Goal: Task Accomplishment & Management: Use online tool/utility

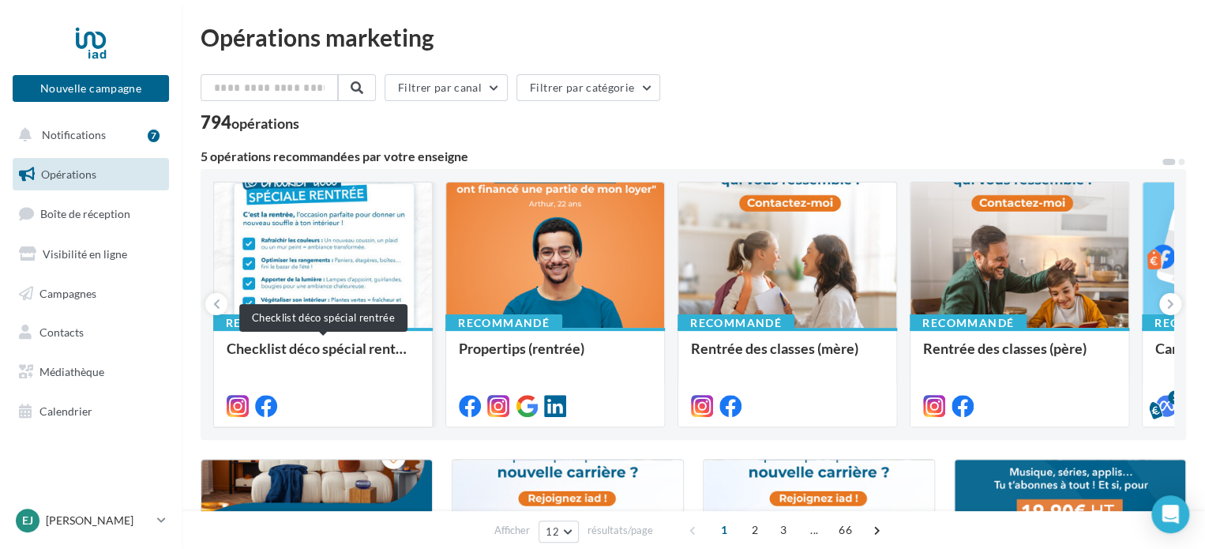
click at [286, 358] on div "Checklist déco spécial rentrée" at bounding box center [323, 356] width 193 height 32
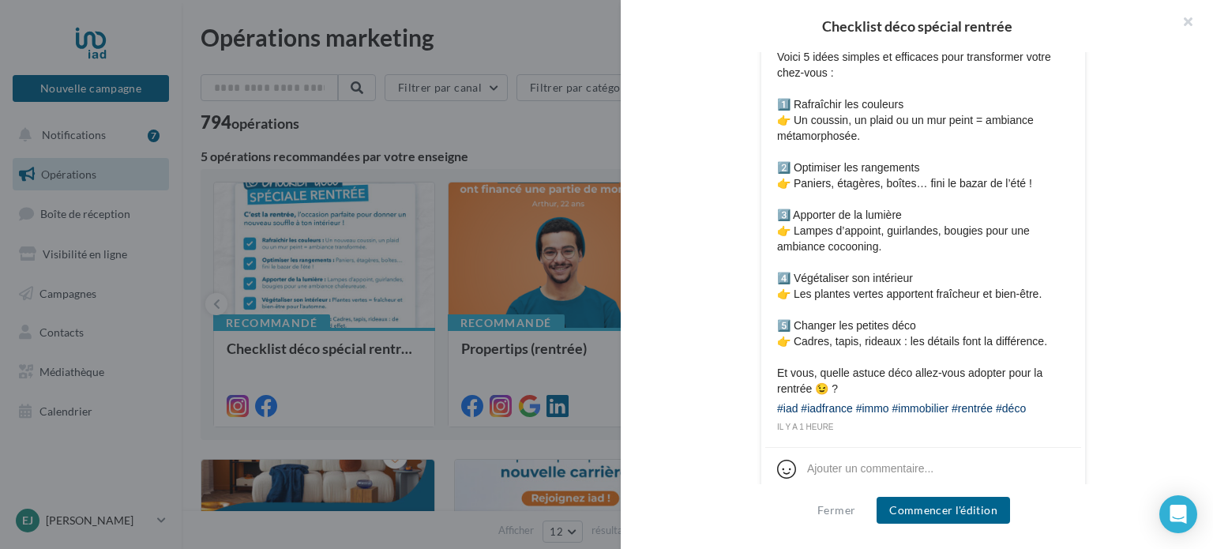
scroll to position [900, 0]
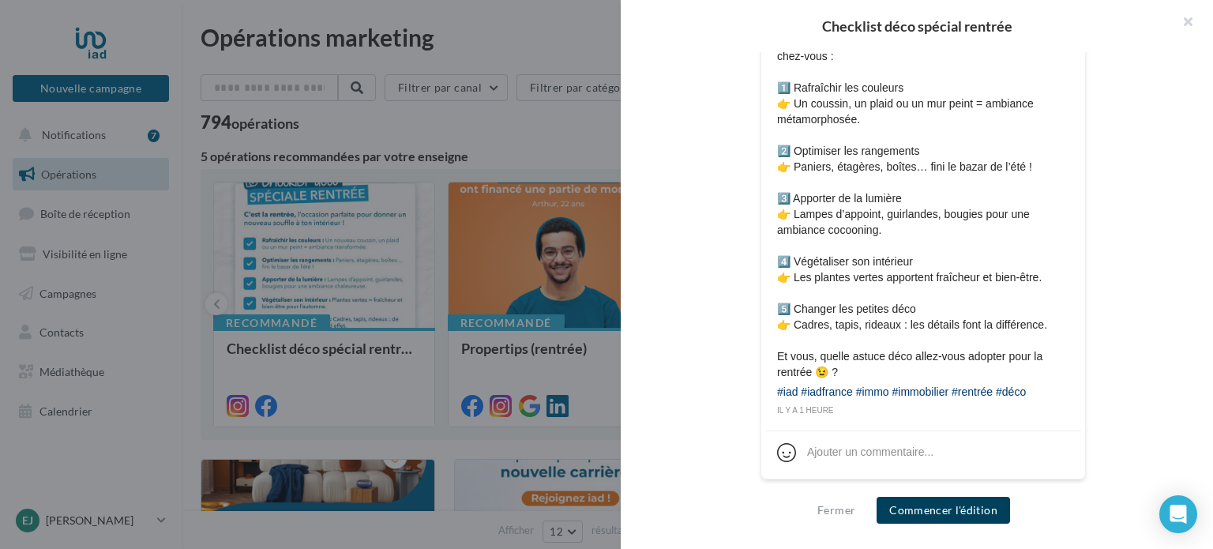
click at [938, 510] on button "Commencer l'édition" at bounding box center [942, 510] width 133 height 27
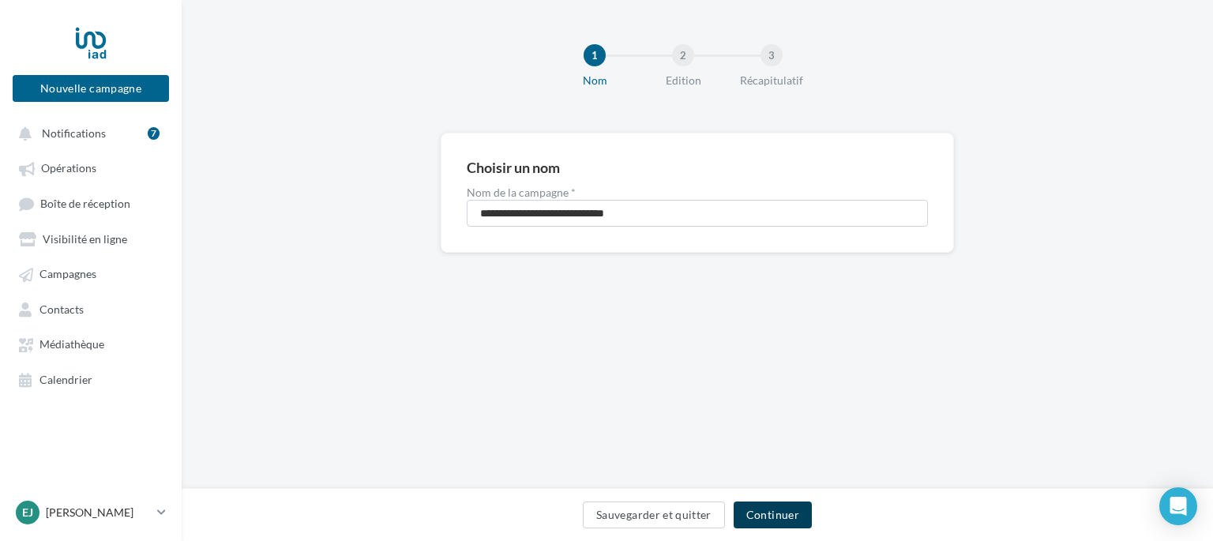
click at [786, 505] on button "Continuer" at bounding box center [773, 514] width 78 height 27
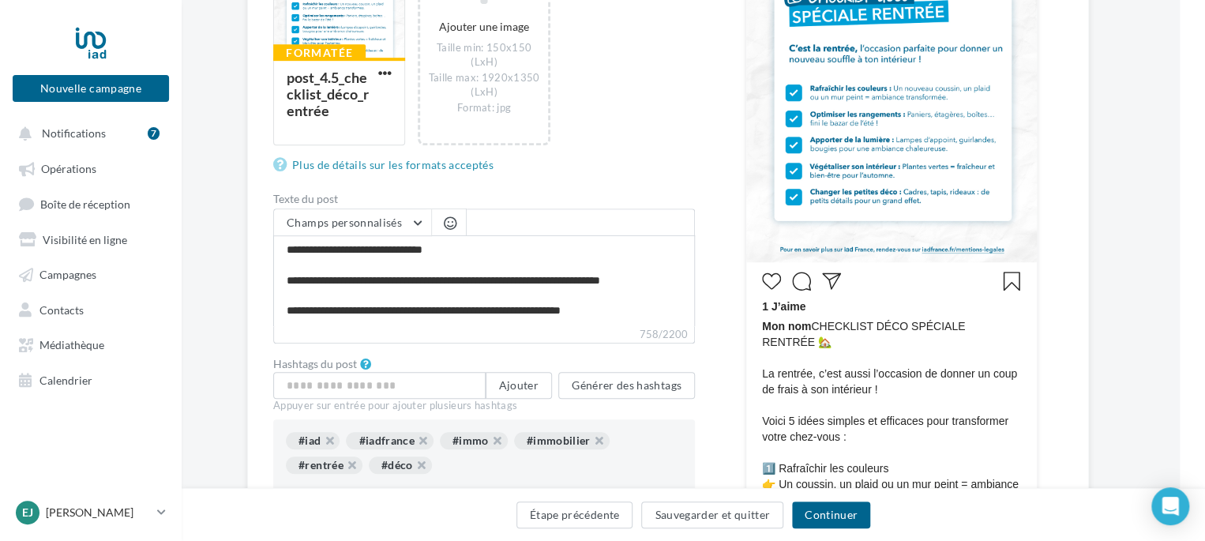
scroll to position [366, 25]
click at [614, 379] on button "Générer des hashtags" at bounding box center [626, 384] width 137 height 27
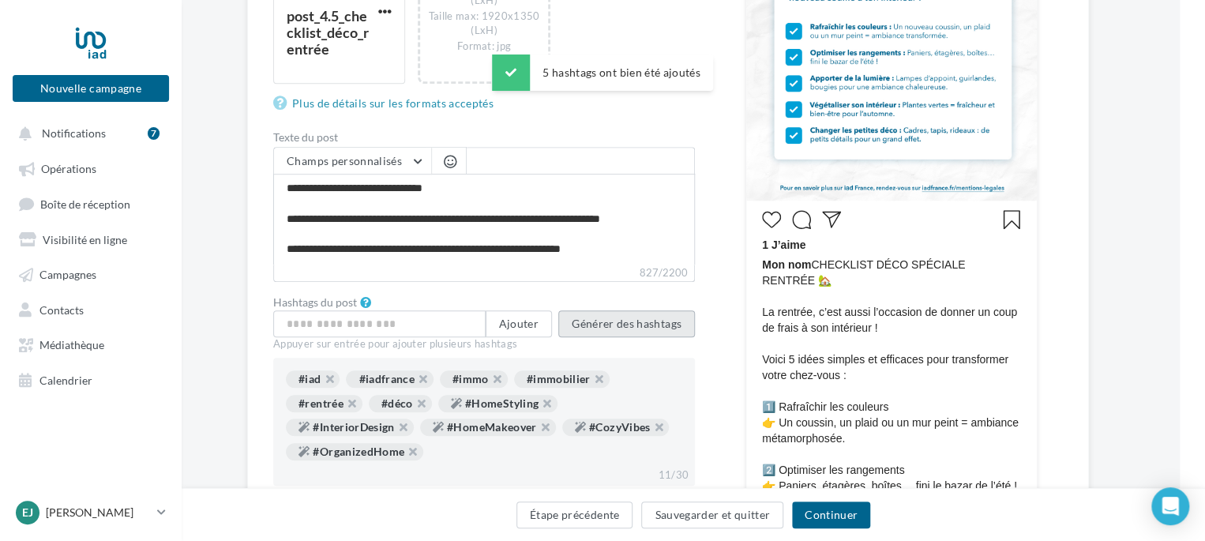
scroll to position [426, 25]
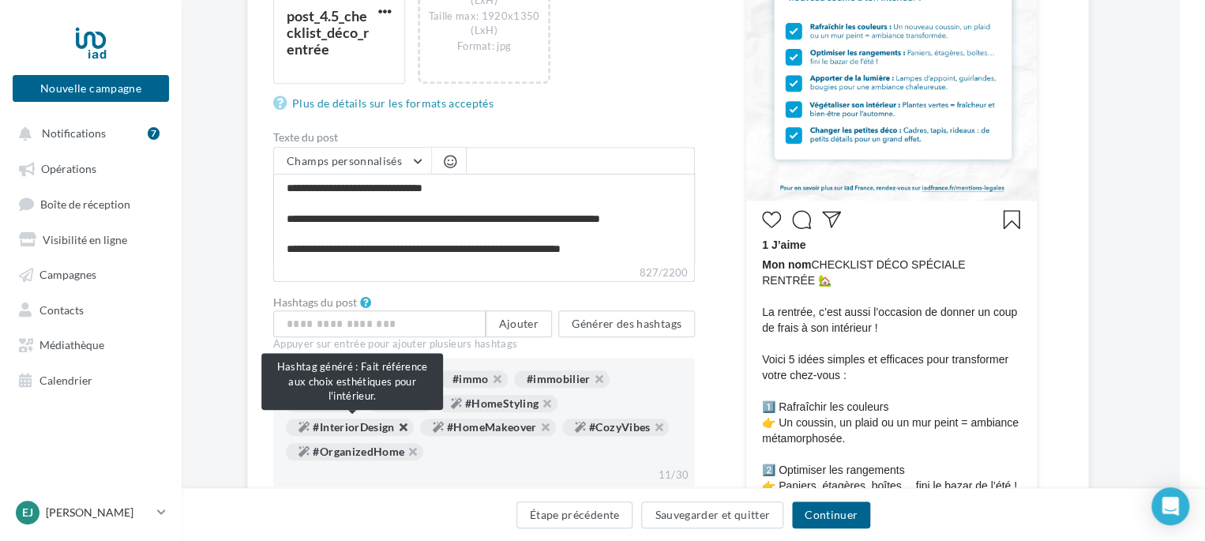
click at [395, 431] on button "button" at bounding box center [395, 431] width 0 height 0
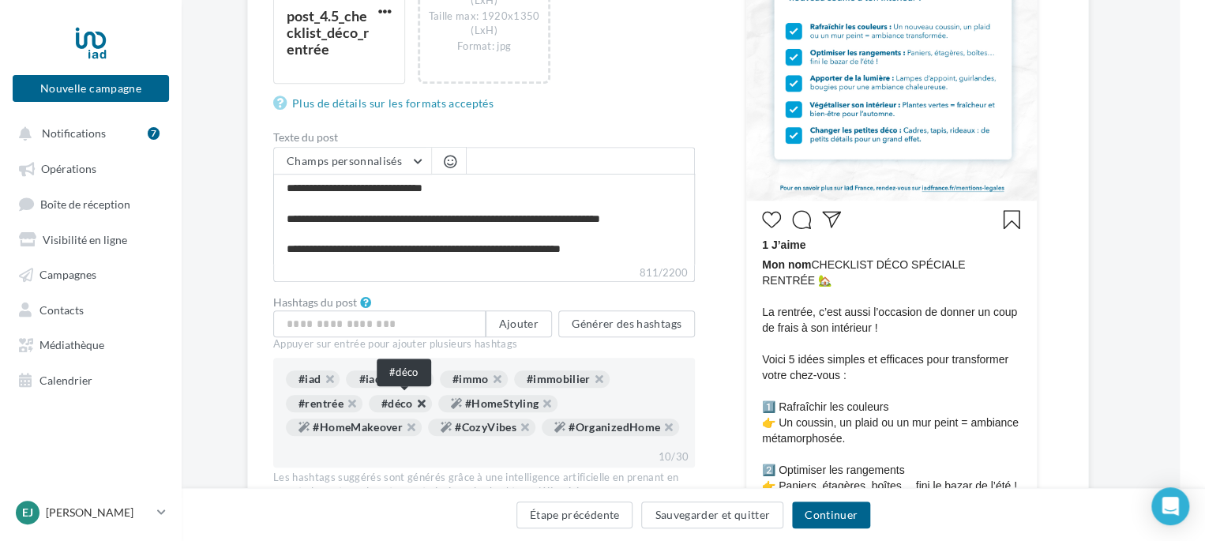
click at [413, 407] on button "button" at bounding box center [413, 407] width 0 height 0
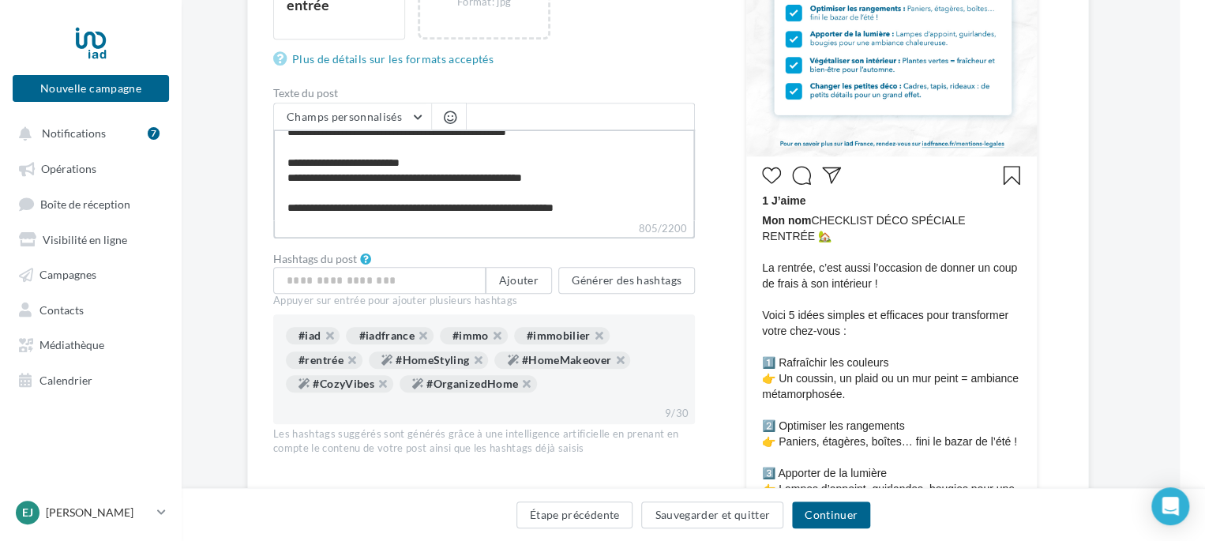
scroll to position [257, 0]
drag, startPoint x: 608, startPoint y: 207, endPoint x: 270, endPoint y: 208, distance: 337.9
click at [270, 208] on div "Édition de la campagne Instagram Type de campagne Post Story Type de média Imag…" at bounding box center [668, 269] width 842 height 1214
paste textarea
type textarea "**********"
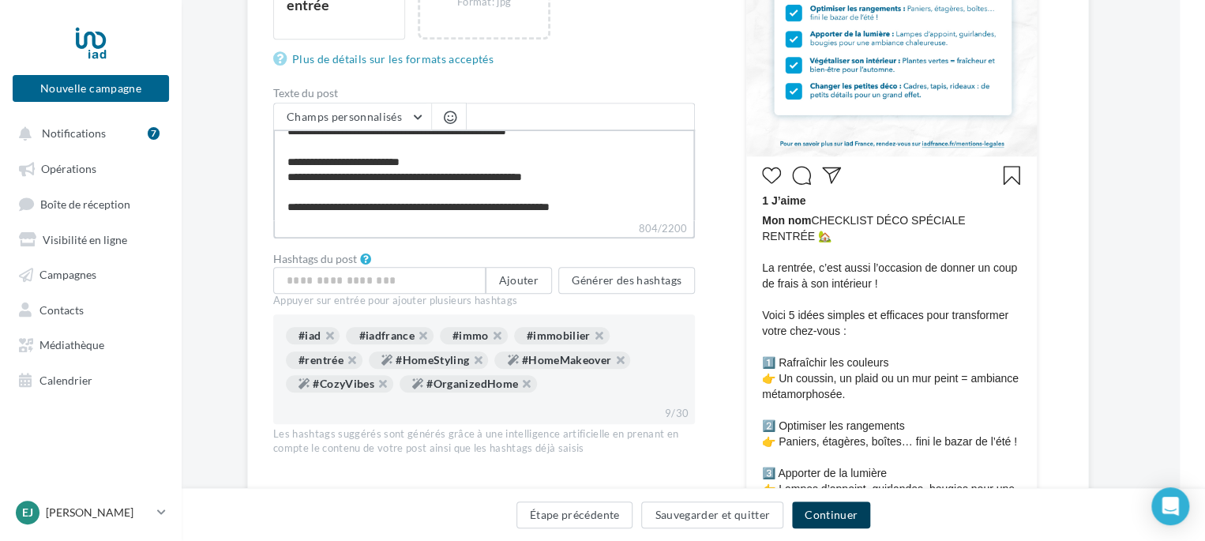
type textarea "**********"
click at [831, 520] on button "Continuer" at bounding box center [831, 514] width 78 height 27
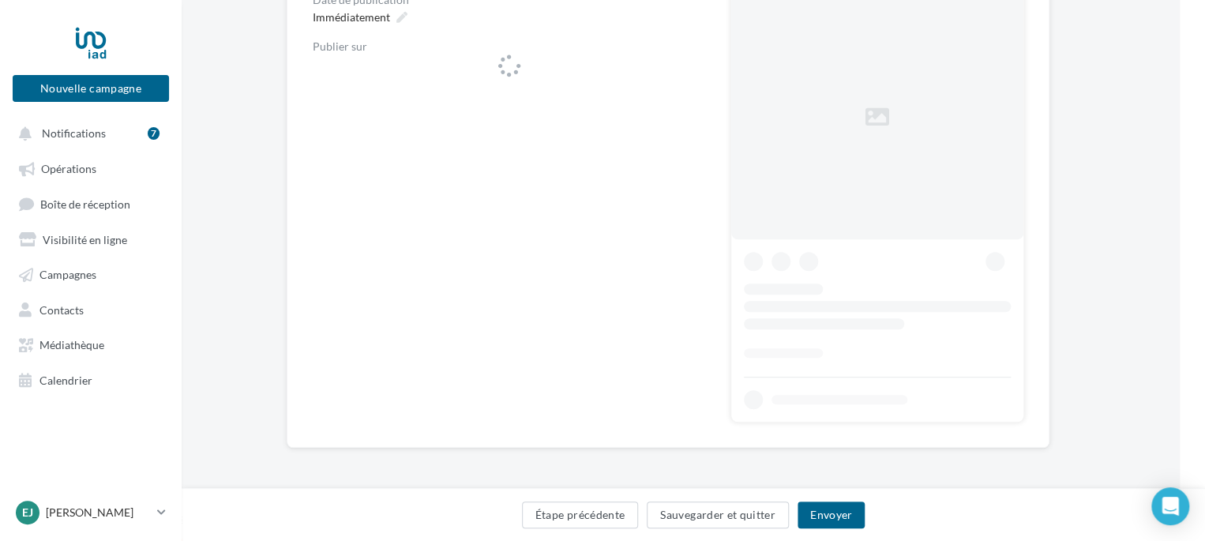
scroll to position [0, 25]
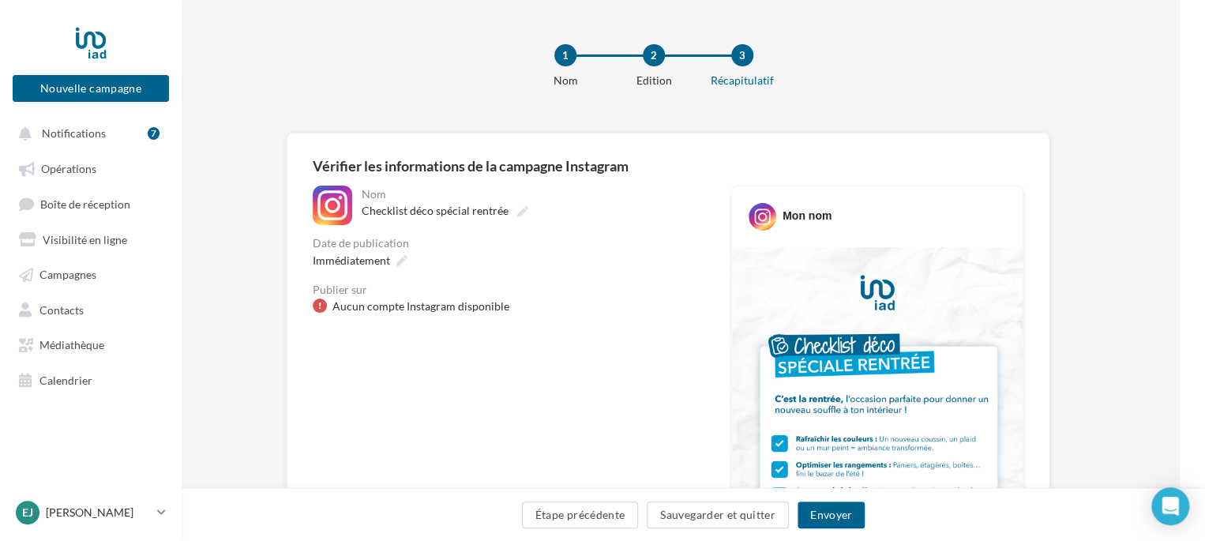
click at [337, 303] on div "Aucun compte Instagram disponible" at bounding box center [420, 306] width 177 height 16
click at [341, 305] on div "Aucun compte Instagram disponible" at bounding box center [420, 306] width 177 height 16
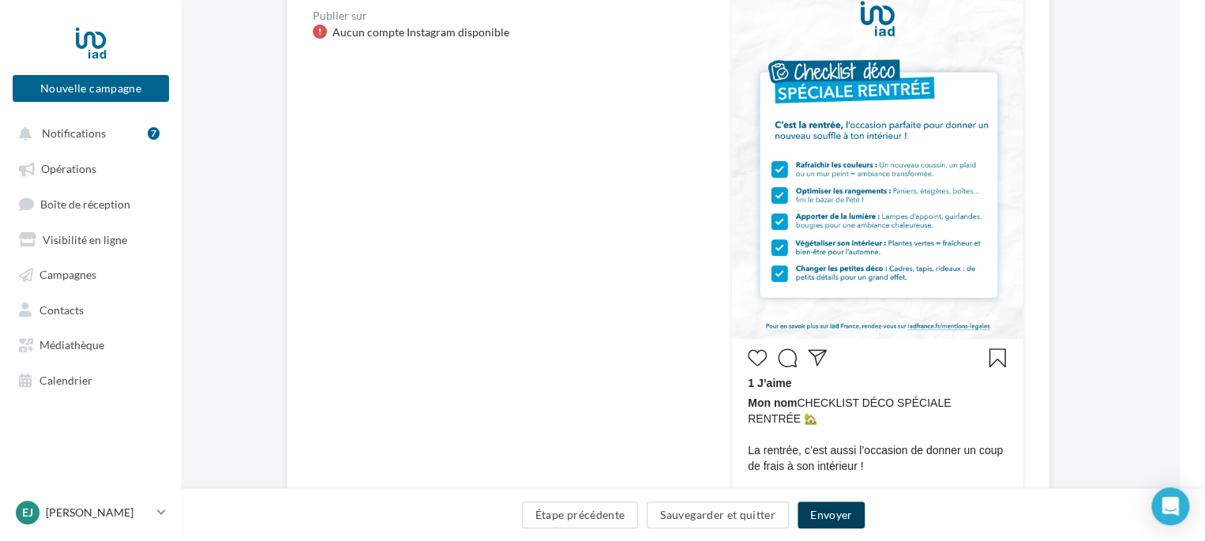
scroll to position [275, 25]
click at [847, 509] on button "Envoyer" at bounding box center [830, 514] width 67 height 27
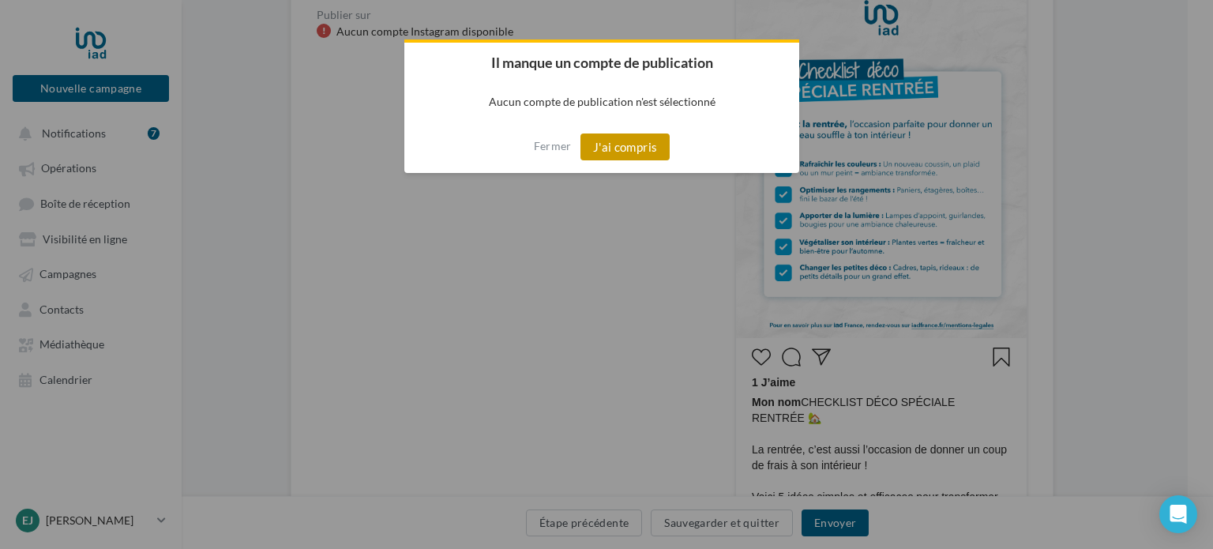
click at [622, 138] on button "J'ai compris" at bounding box center [625, 146] width 90 height 27
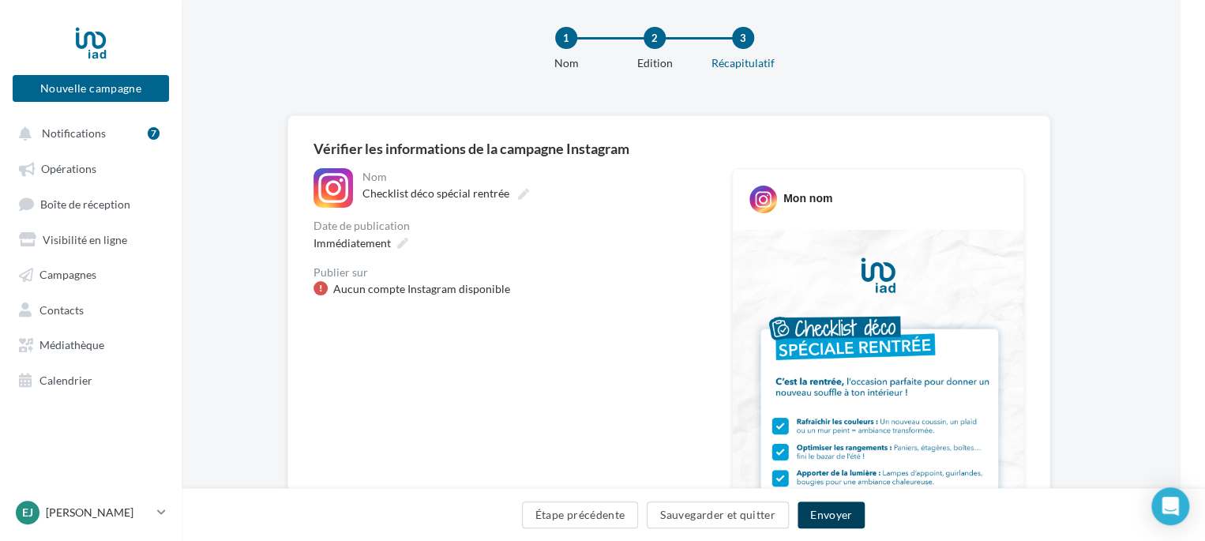
scroll to position [17, 25]
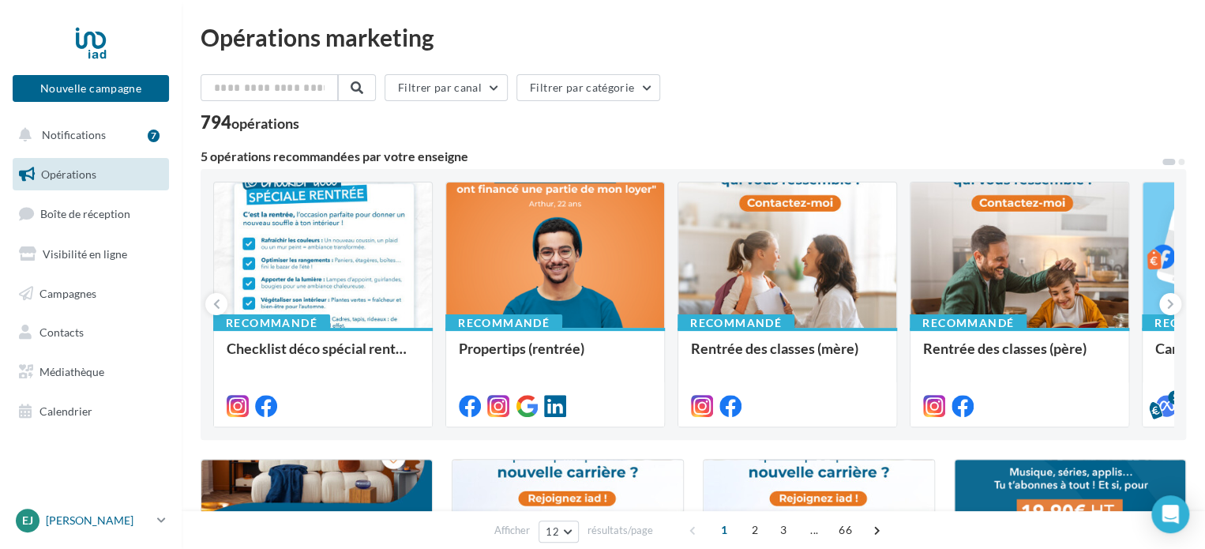
click at [98, 514] on p "[PERSON_NAME]" at bounding box center [98, 520] width 105 height 16
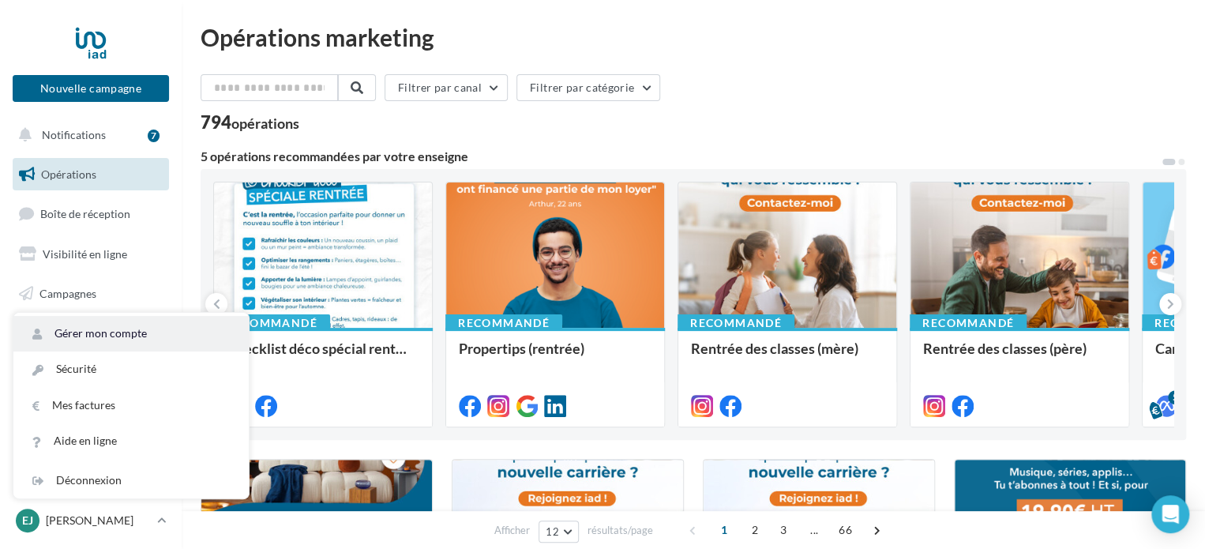
click at [108, 329] on link "Gérer mon compte" at bounding box center [130, 334] width 235 height 36
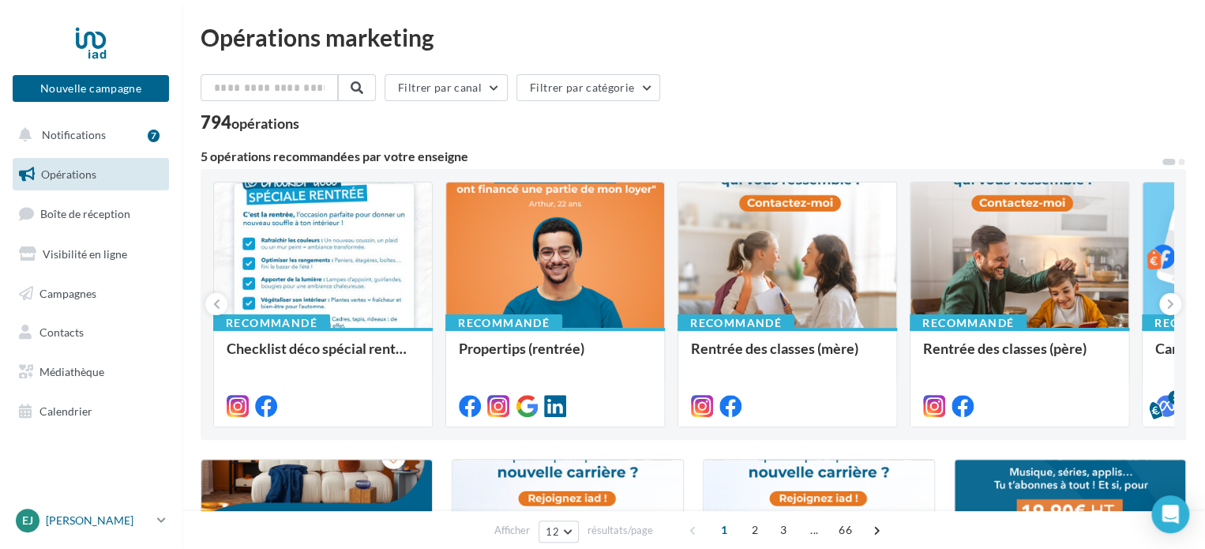
click at [119, 525] on p "[PERSON_NAME]" at bounding box center [98, 520] width 105 height 16
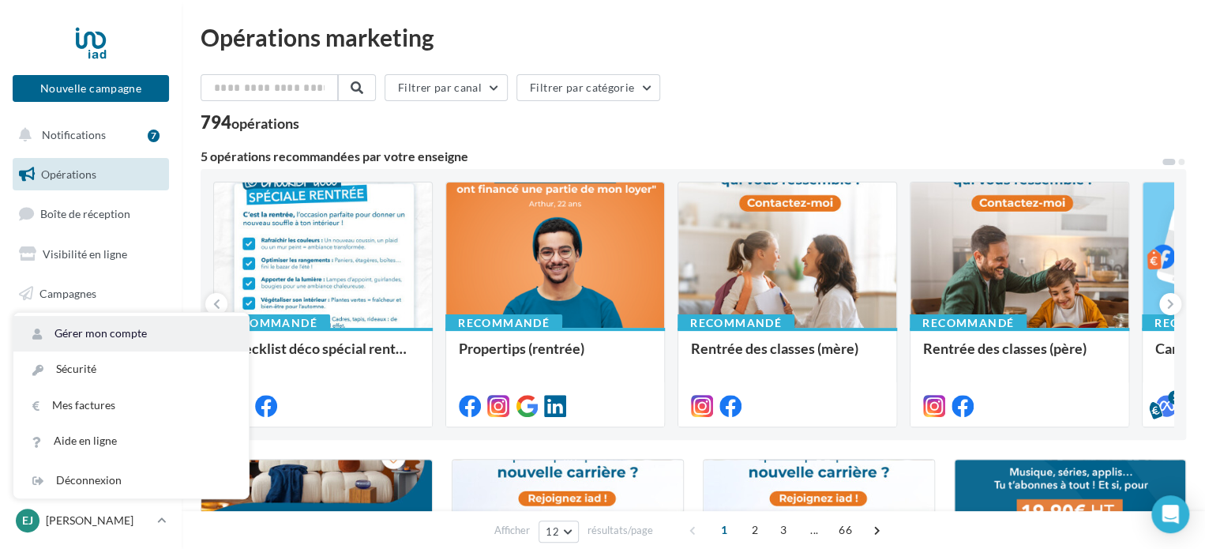
click at [123, 321] on link "Gérer mon compte" at bounding box center [130, 334] width 235 height 36
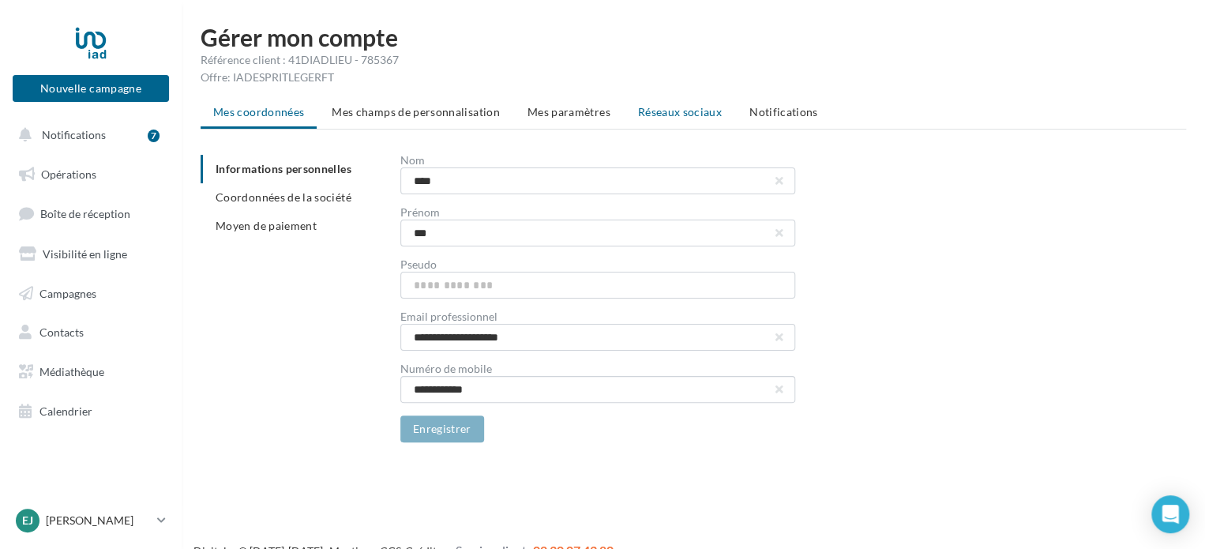
click at [656, 107] on span "Réseaux sociaux" at bounding box center [680, 111] width 84 height 13
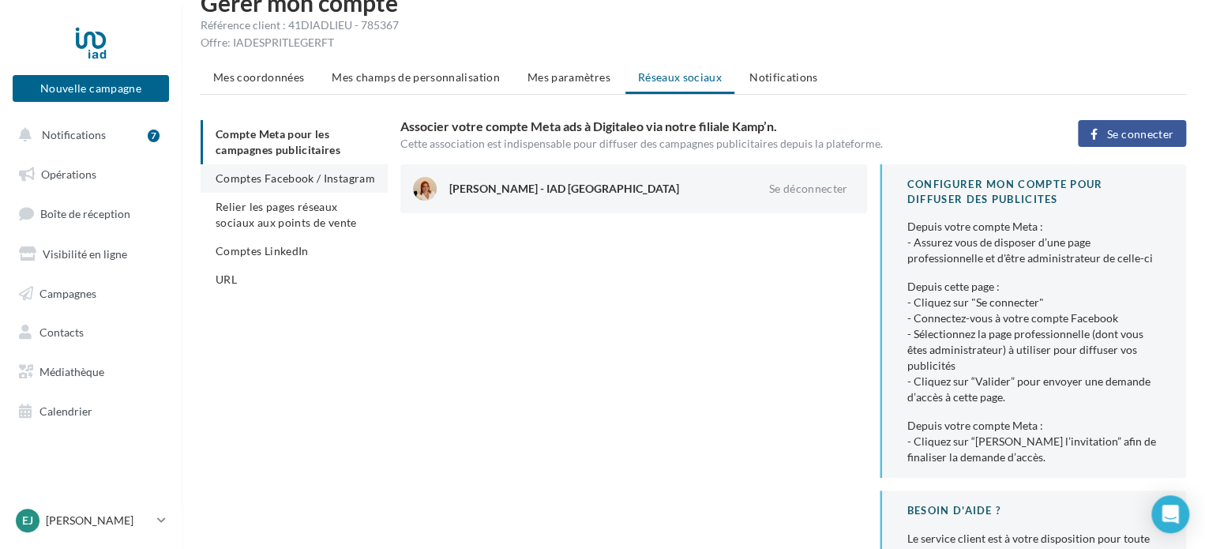
click at [340, 179] on span "Comptes Facebook / Instagram" at bounding box center [295, 177] width 159 height 13
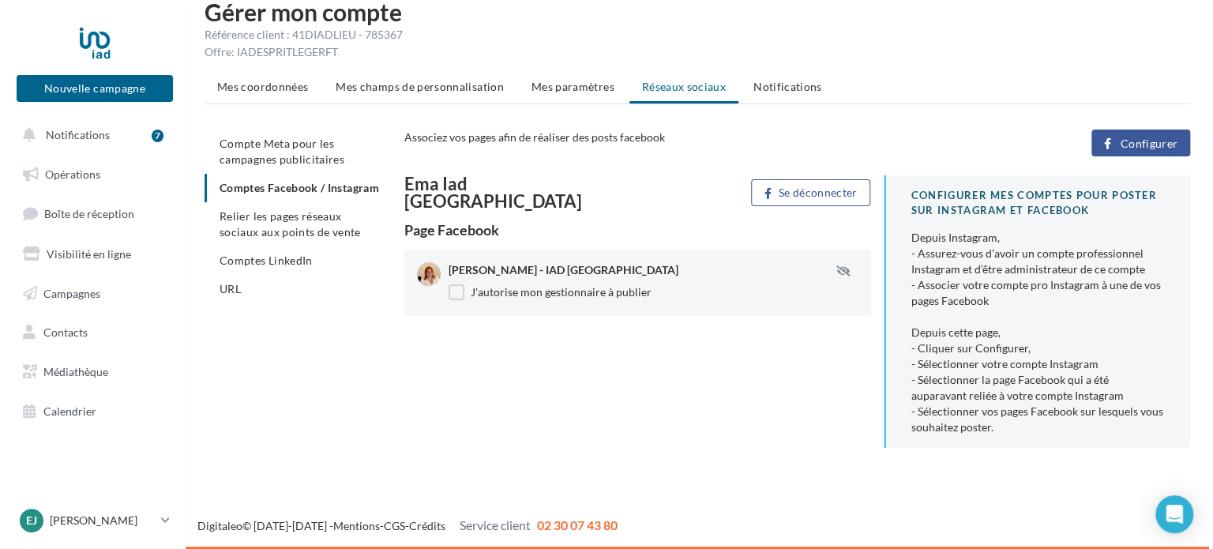
scroll to position [24, 0]
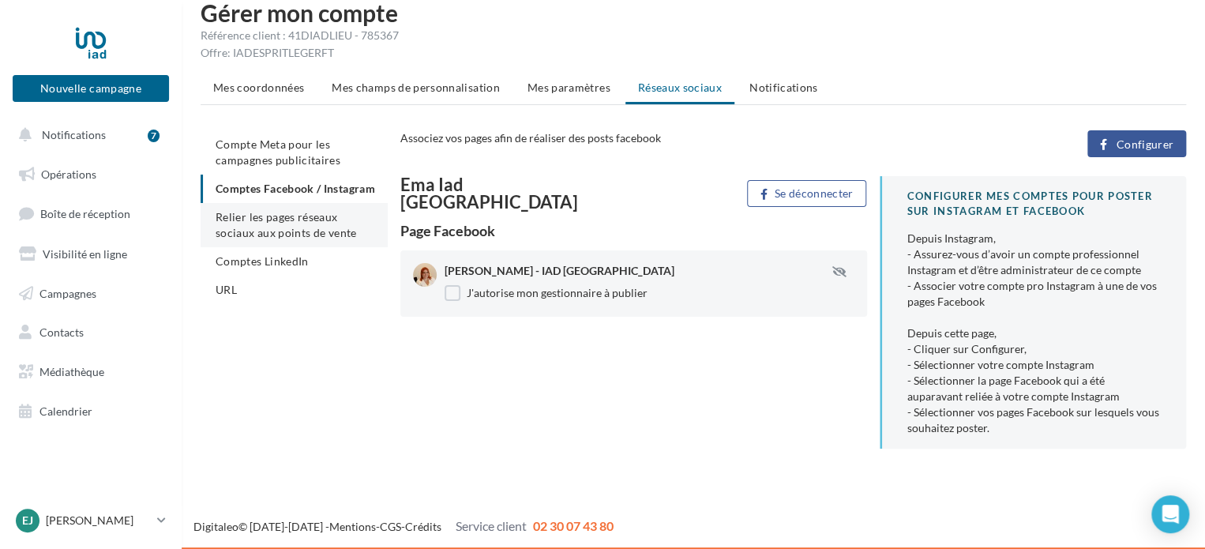
click at [340, 239] on span "Relier les pages réseaux sociaux aux points de vente" at bounding box center [286, 224] width 141 height 29
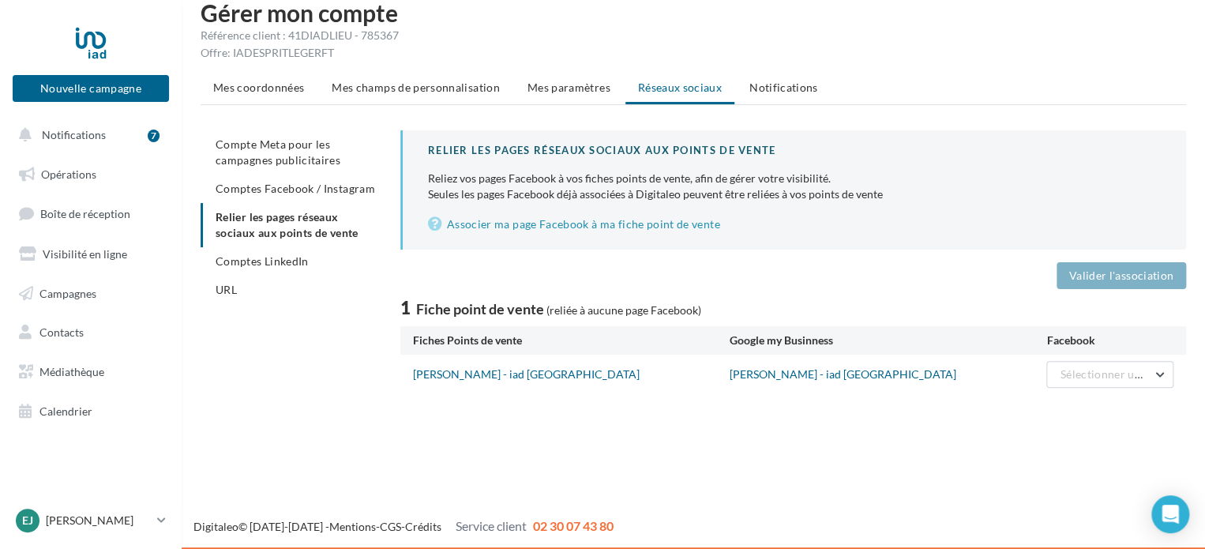
click at [559, 370] on div "Ema JOLY - iad France" at bounding box center [571, 374] width 317 height 16
click at [477, 370] on link "Ema JOLY - iad France" at bounding box center [526, 373] width 227 height 13
click at [683, 220] on link "Associer ma page Facebook à ma fiche point de vente" at bounding box center [794, 224] width 733 height 19
click at [325, 186] on span "Comptes Facebook / Instagram" at bounding box center [295, 188] width 159 height 13
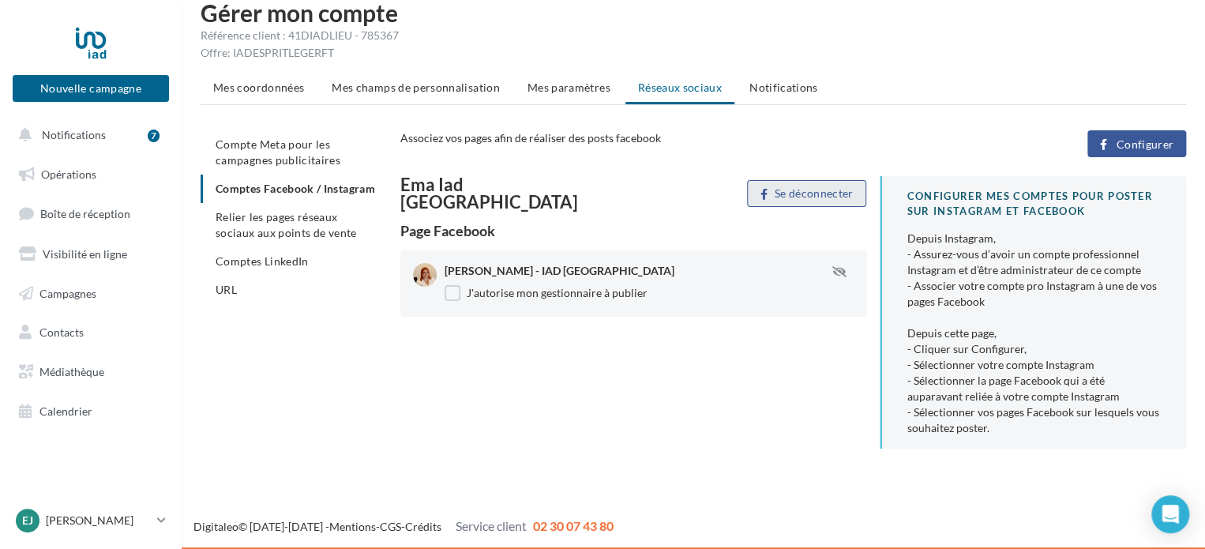
click at [826, 192] on button "Se déconnecter" at bounding box center [806, 193] width 119 height 27
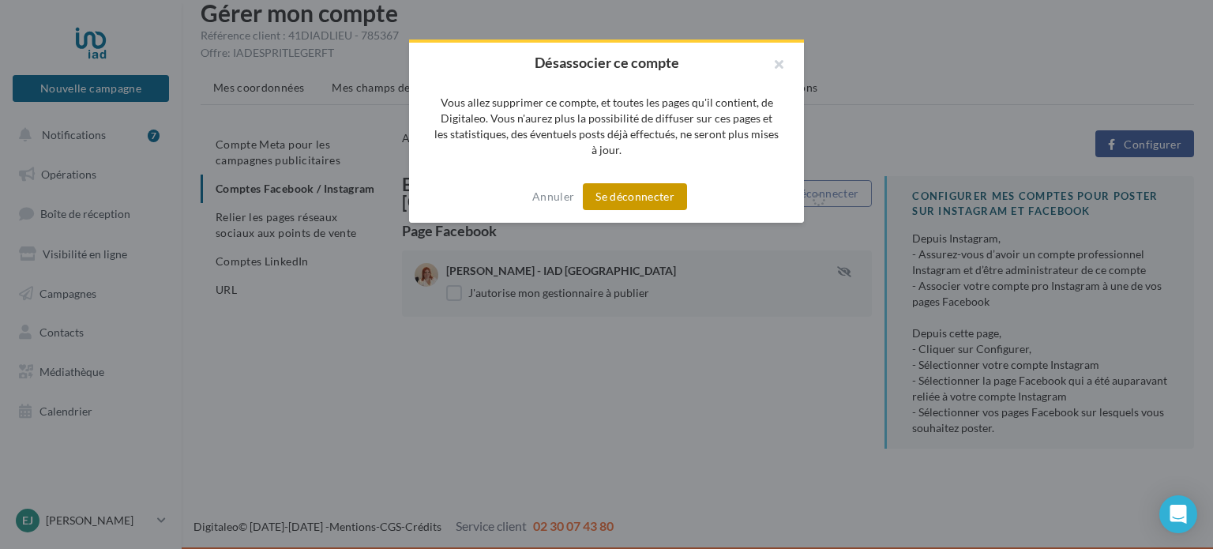
click at [613, 194] on button "Se déconnecter" at bounding box center [635, 196] width 104 height 27
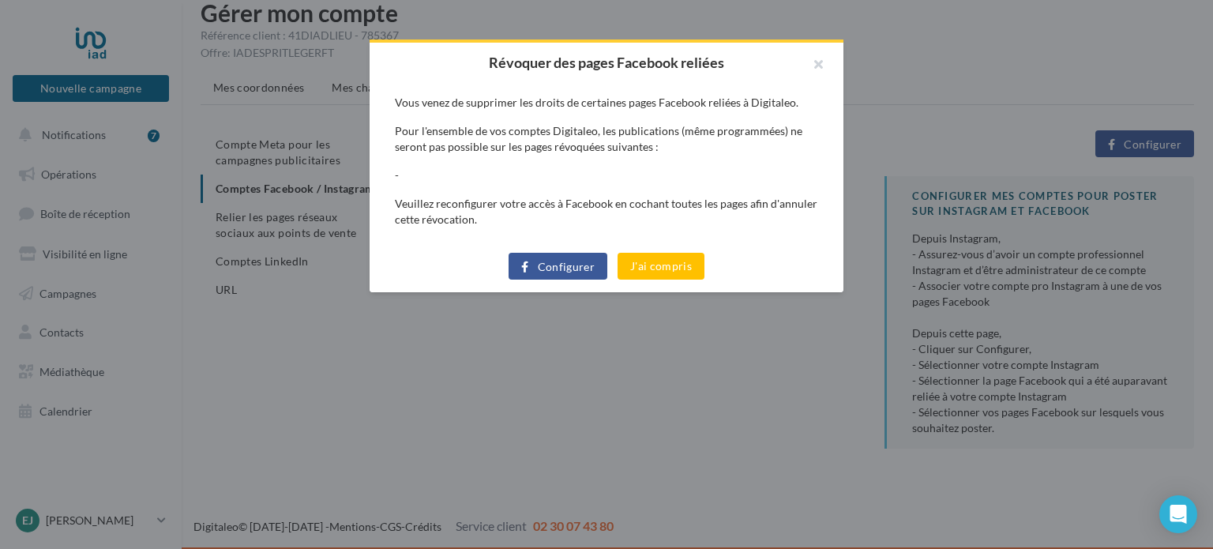
click at [570, 263] on span "Configurer" at bounding box center [567, 267] width 58 height 13
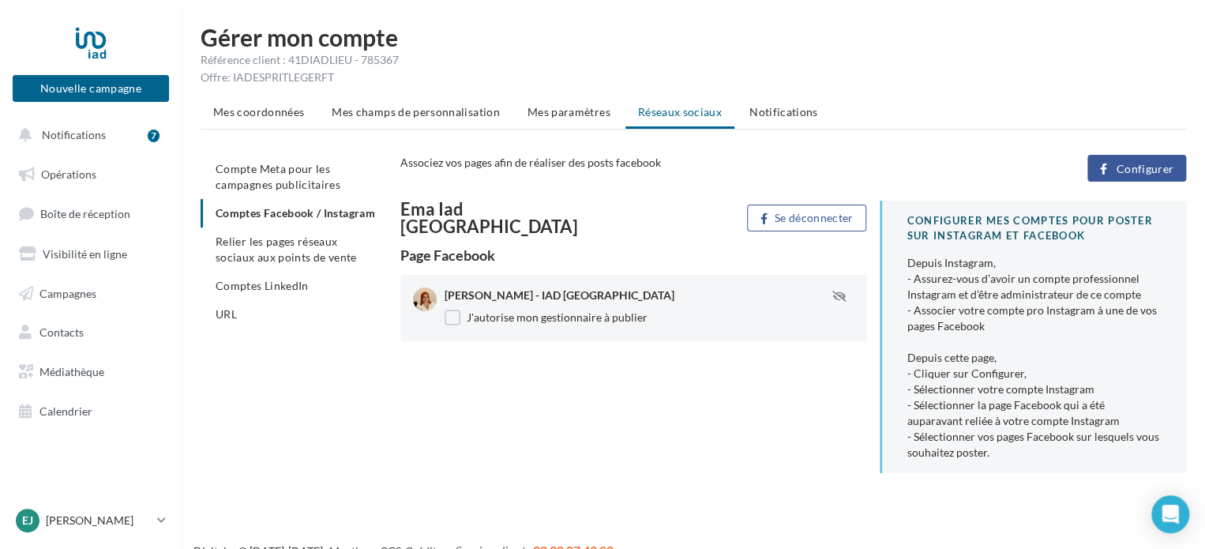
click at [1153, 169] on span "Configurer" at bounding box center [1145, 169] width 58 height 13
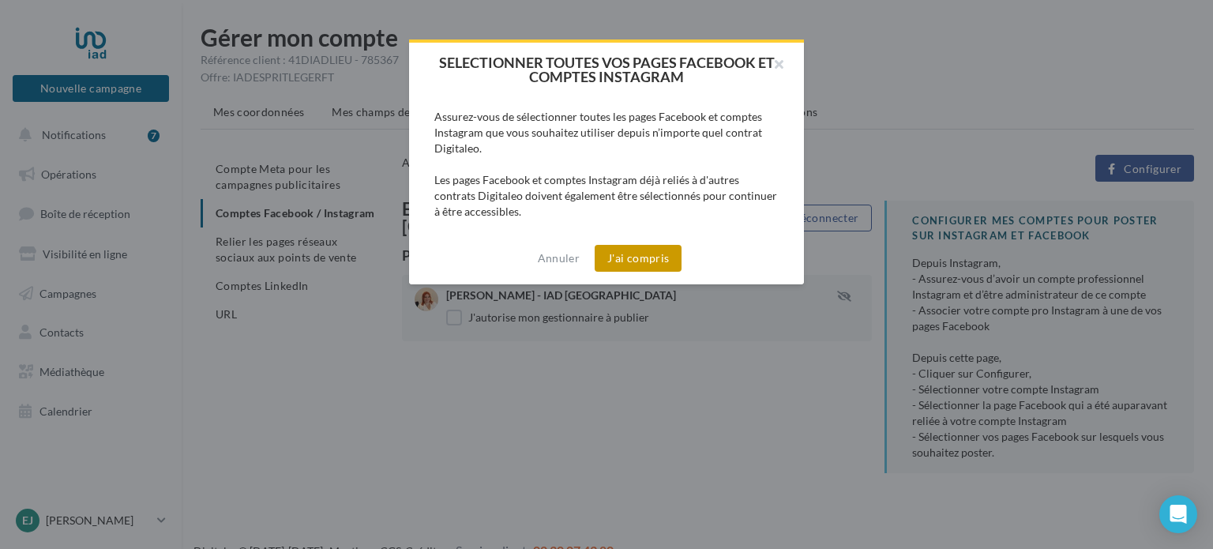
click at [637, 257] on button "J'ai compris" at bounding box center [638, 258] width 87 height 27
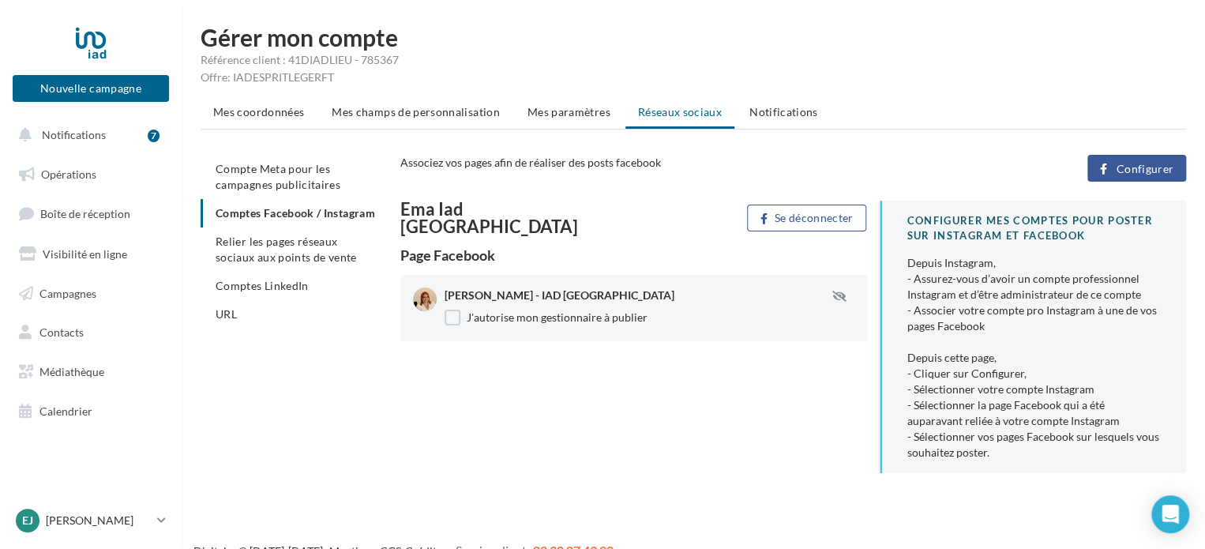
scroll to position [25, 0]
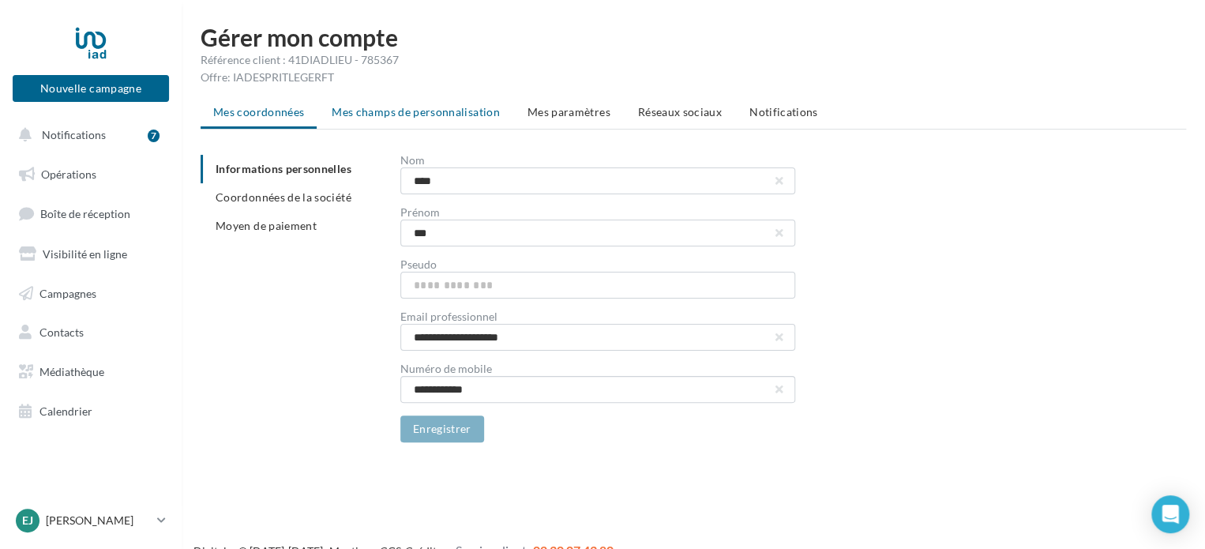
click at [450, 113] on span "Mes champs de personnalisation" at bounding box center [416, 111] width 168 height 13
